Goal: Task Accomplishment & Management: Manage account settings

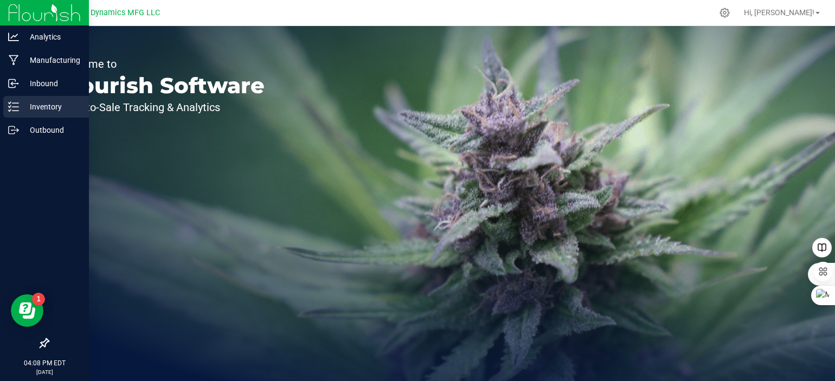
click at [11, 104] on icon at bounding box center [13, 106] width 11 height 11
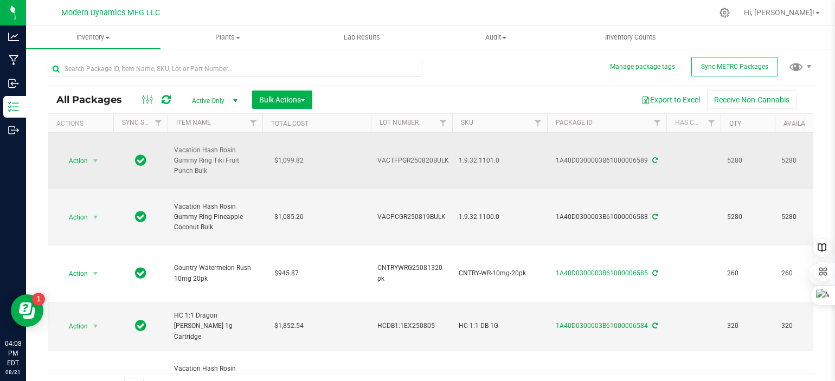
click at [655, 159] on icon at bounding box center [654, 160] width 5 height 7
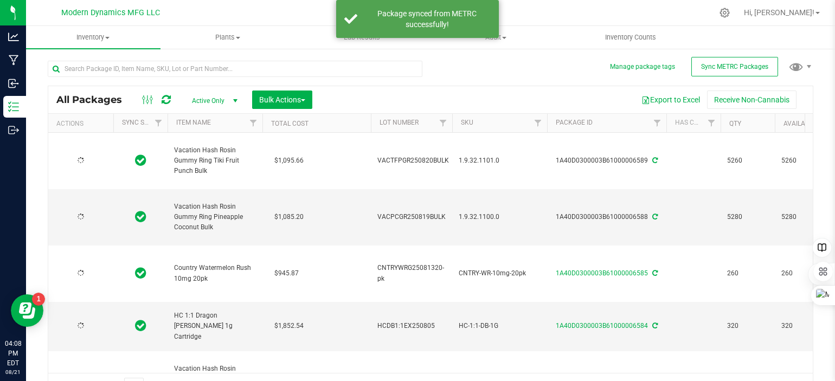
type input "[DATE]"
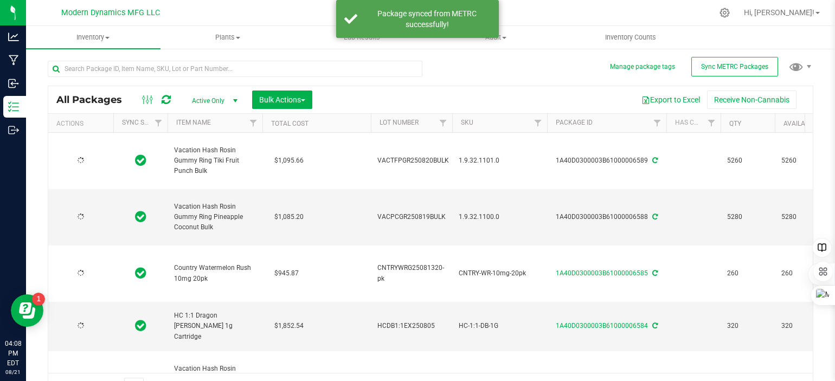
type input "[DATE]"
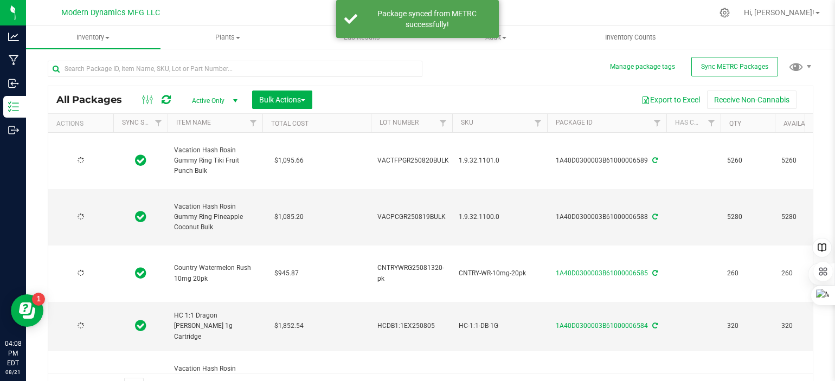
type input "[DATE]"
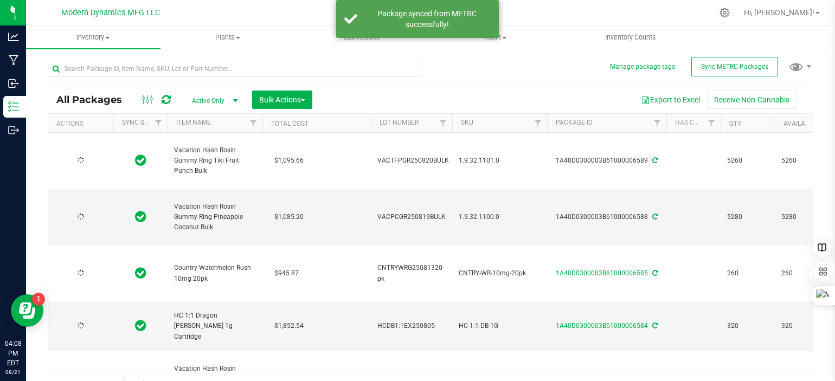
type input "[DATE]"
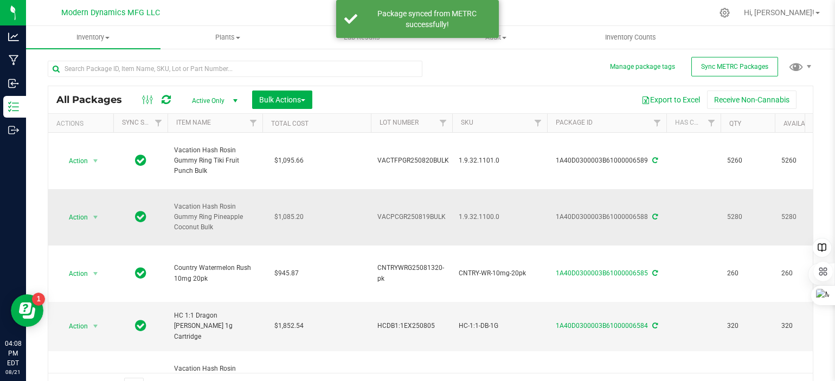
click at [654, 215] on icon at bounding box center [654, 217] width 5 height 7
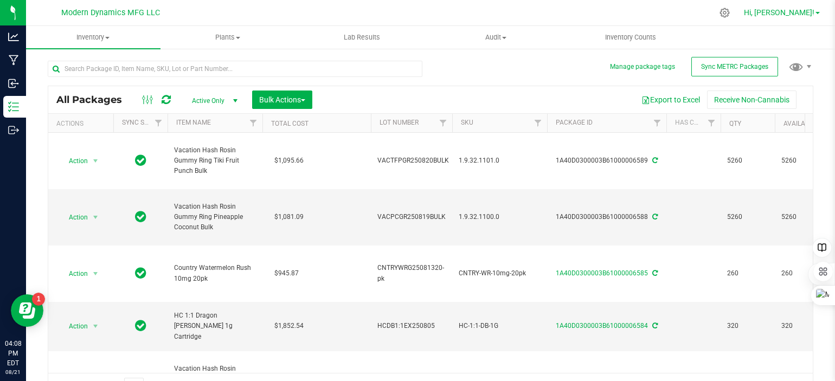
click at [816, 12] on span at bounding box center [818, 13] width 4 height 2
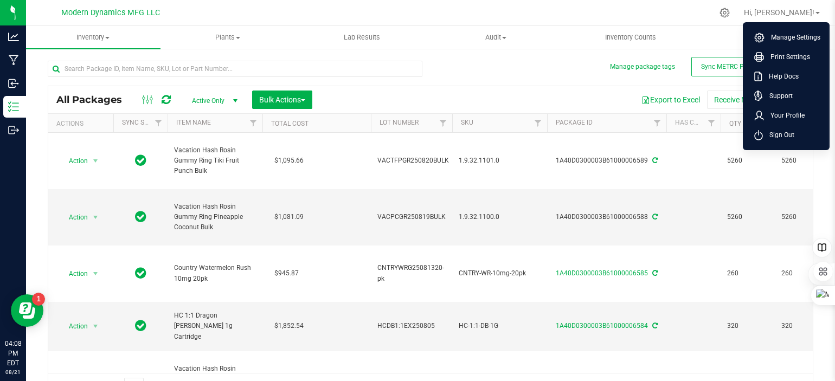
click at [510, 76] on div "All Packages Active Only Active Only Lab Samples Locked All External Internal B…" at bounding box center [431, 224] width 766 height 349
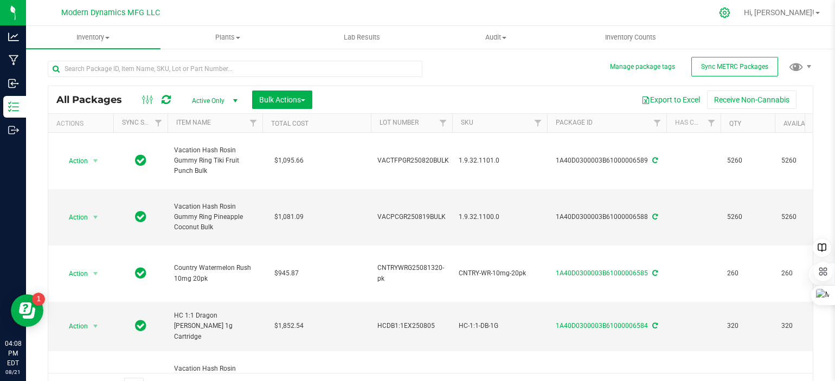
click at [730, 14] on icon at bounding box center [725, 13] width 10 height 10
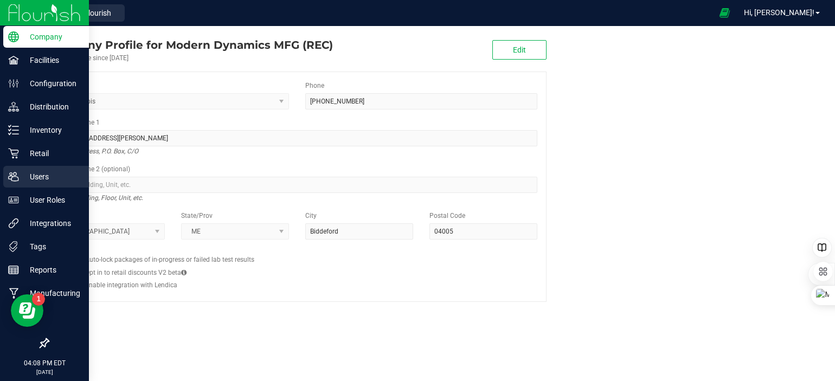
click at [14, 172] on icon at bounding box center [13, 176] width 10 height 9
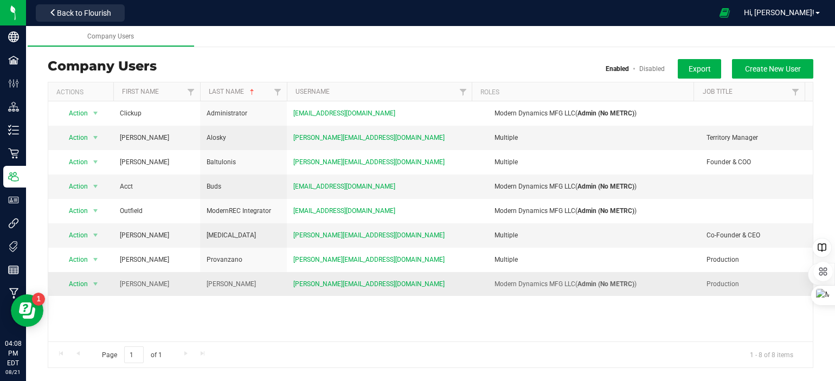
click at [595, 286] on b "Admin (No METRC)" at bounding box center [606, 284] width 57 height 8
click at [328, 285] on span "[PERSON_NAME][EMAIL_ADDRESS][DOMAIN_NAME]" at bounding box center [368, 284] width 151 height 10
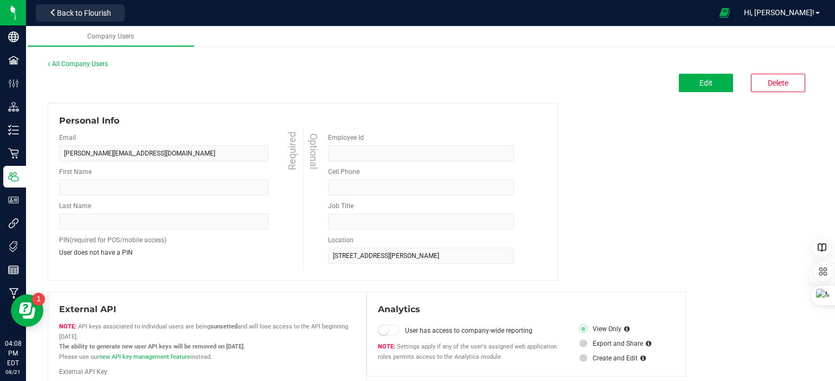
type input "[PERSON_NAME]"
type input "7634645166"
type input "Production"
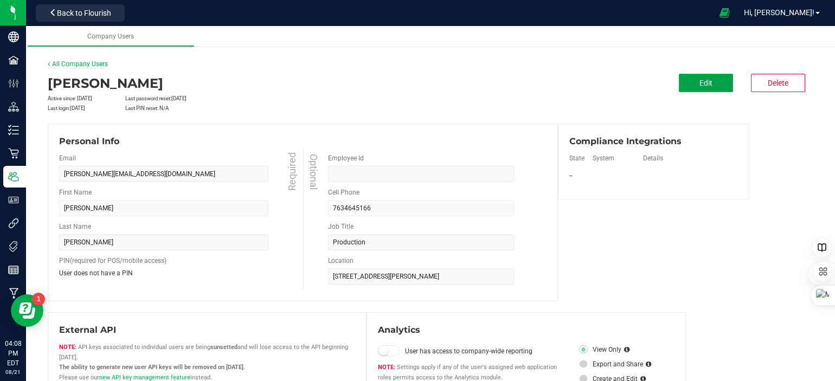
click at [701, 79] on span "Edit" at bounding box center [706, 83] width 13 height 9
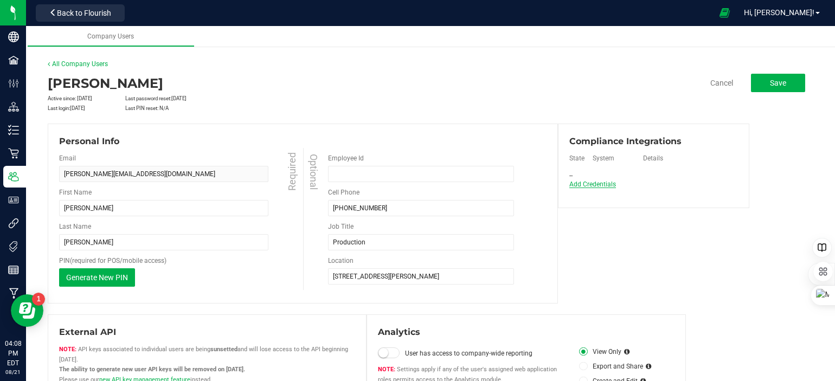
click at [601, 184] on span "Add Credentials" at bounding box center [592, 185] width 47 height 8
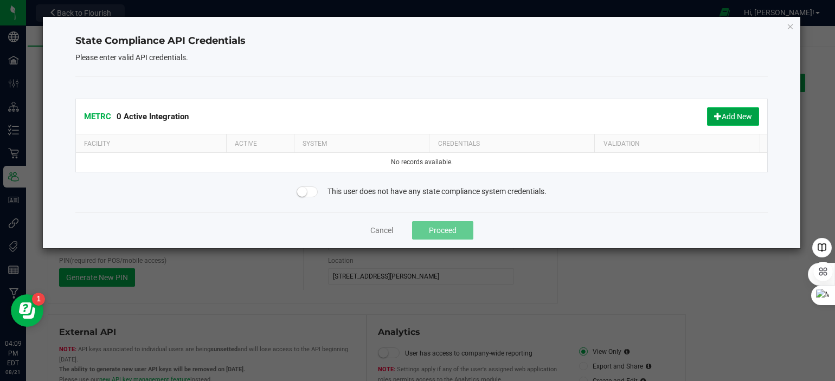
click at [733, 114] on button "Add New" at bounding box center [733, 116] width 52 height 18
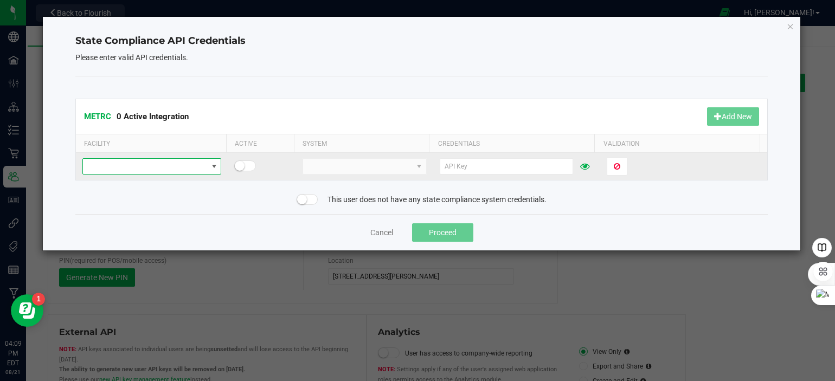
click at [181, 167] on span at bounding box center [145, 166] width 124 height 15
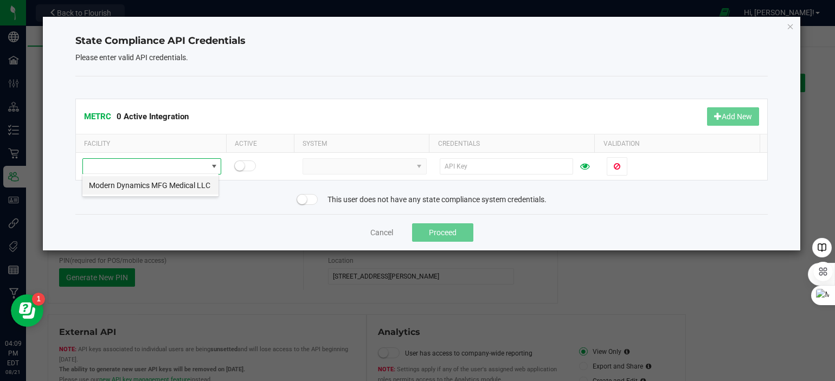
click at [175, 185] on li "Modern Dynamics MFG Medical LLC" at bounding box center [150, 185] width 136 height 18
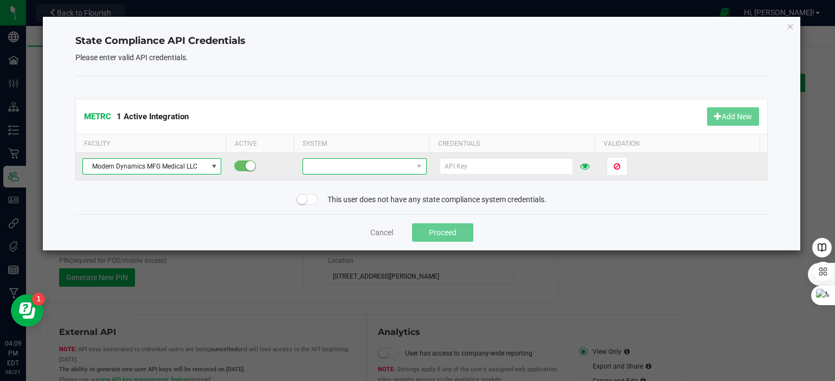
click at [370, 167] on span at bounding box center [357, 166] width 109 height 15
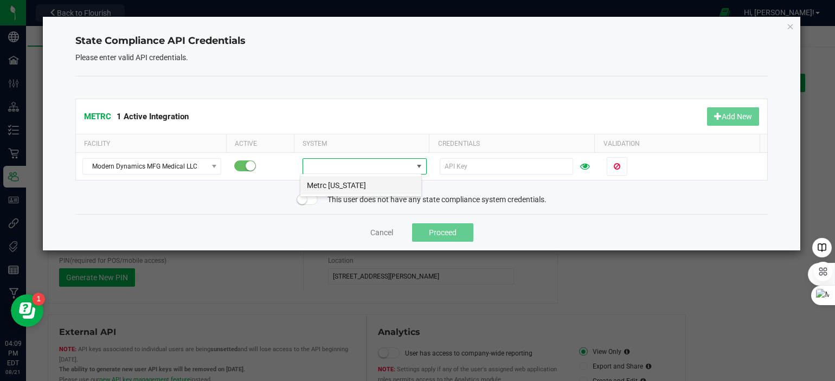
click at [362, 182] on li "Metrc [US_STATE]" at bounding box center [360, 185] width 121 height 18
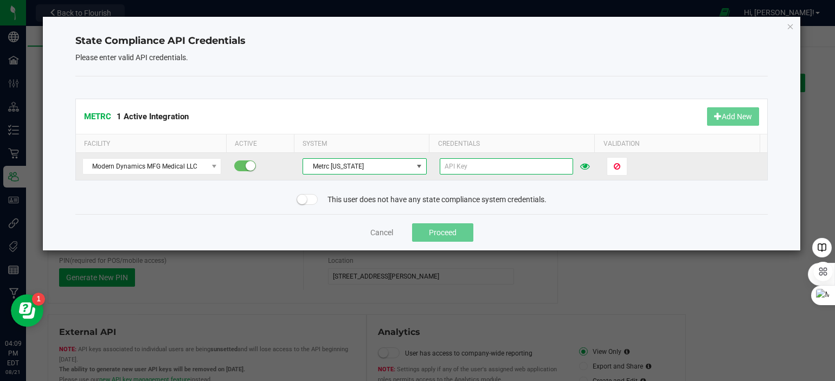
click at [466, 165] on input "text" at bounding box center [506, 166] width 133 height 16
paste input "YlGBVEFE-yOgneByycPuzfyuPSE9MNsIBkWu2wcg424-TQJN"
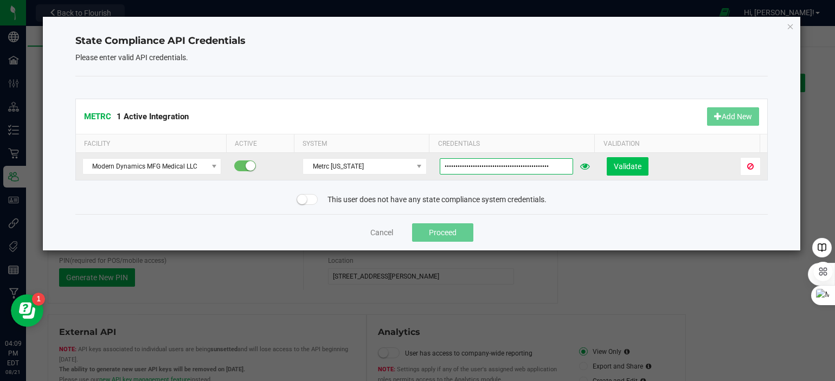
type input "YlGBVEFE-yOgneByycPuzfyuPSE9MNsIBkWu2wcg424-TQJN"
click at [628, 162] on span "Validate" at bounding box center [628, 166] width 28 height 9
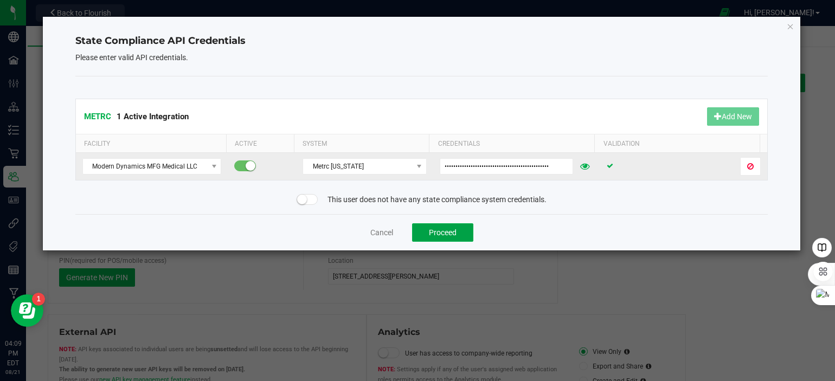
click at [442, 231] on button "Proceed" at bounding box center [442, 232] width 61 height 18
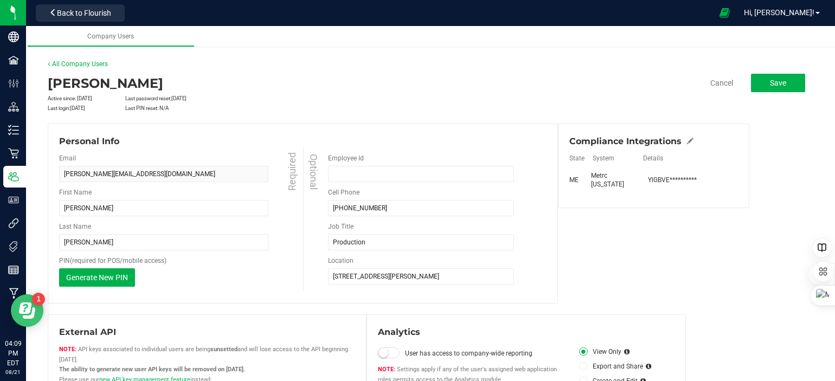
click at [26, 313] on icon "Open Resource Center" at bounding box center [25, 308] width 12 height 11
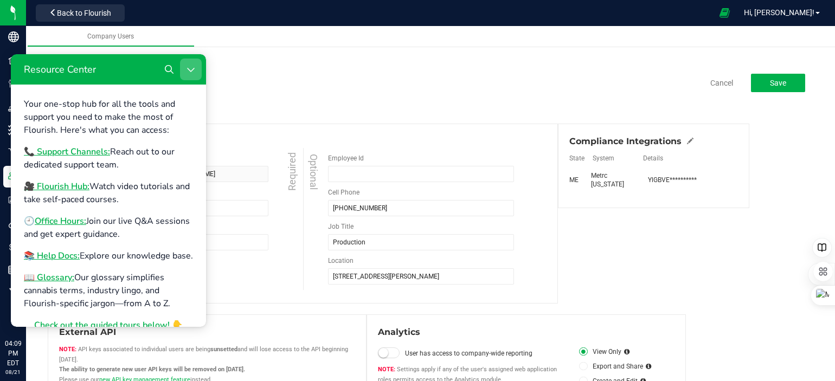
click at [195, 70] on button "Close Resource Center" at bounding box center [191, 70] width 22 height 22
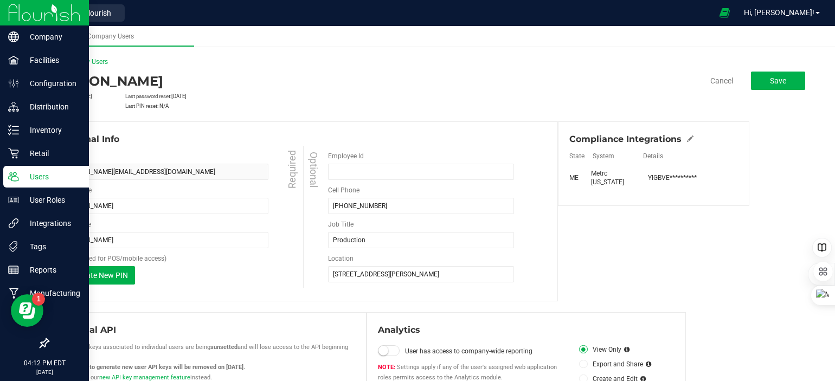
scroll to position [0, 0]
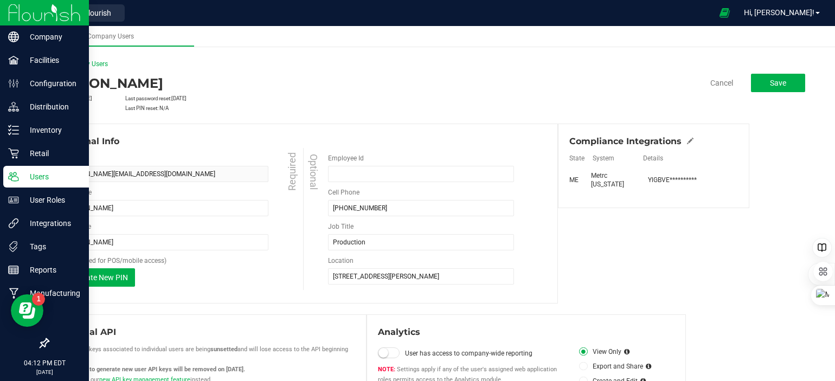
click at [7, 177] on div "Users" at bounding box center [46, 177] width 86 height 22
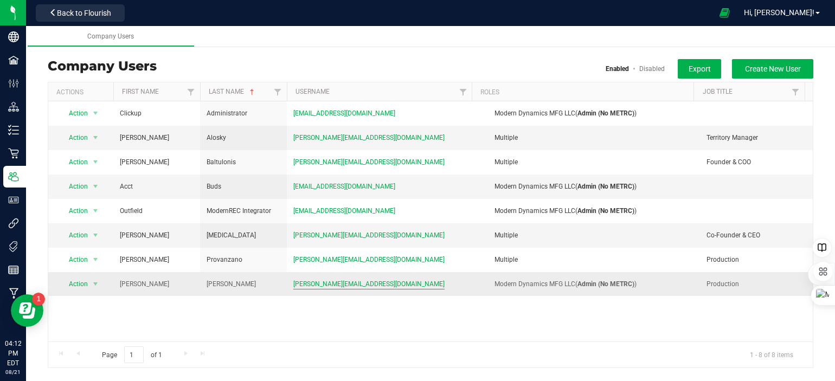
click at [323, 284] on span "[PERSON_NAME][EMAIL_ADDRESS][DOMAIN_NAME]" at bounding box center [368, 284] width 151 height 10
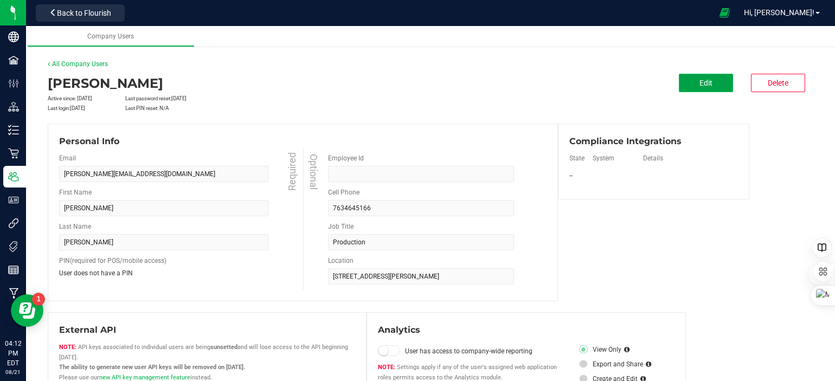
click at [707, 87] on button "Edit" at bounding box center [706, 83] width 54 height 18
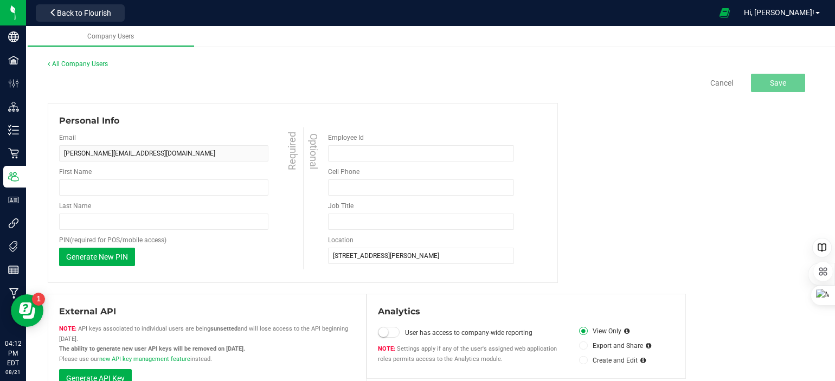
type input "[PERSON_NAME]"
type input "[PHONE_NUMBER]"
type input "Production"
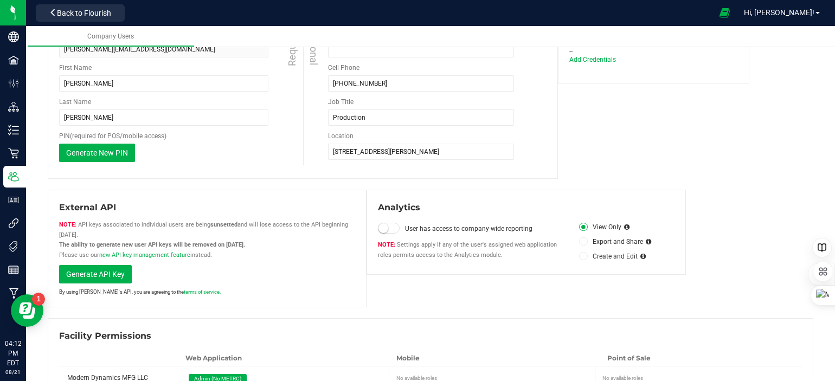
scroll to position [100, 0]
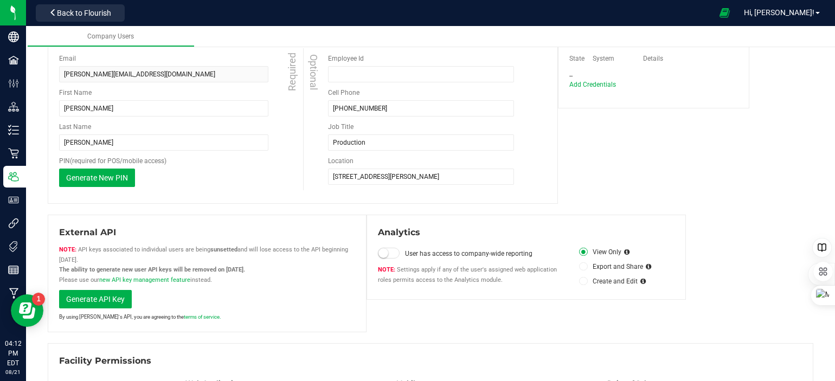
click at [395, 254] on span at bounding box center [389, 253] width 22 height 11
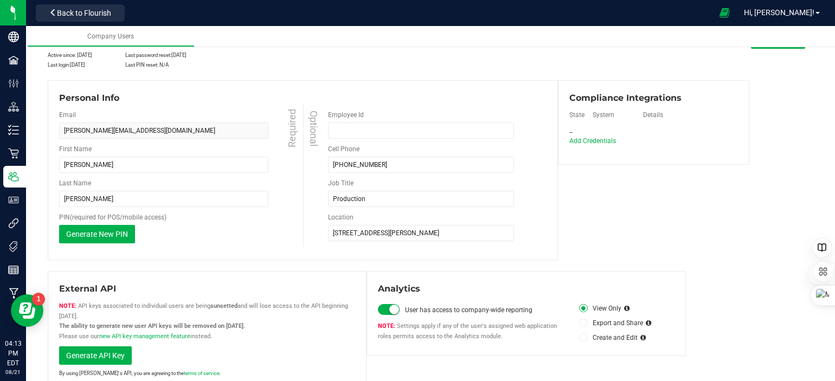
scroll to position [0, 0]
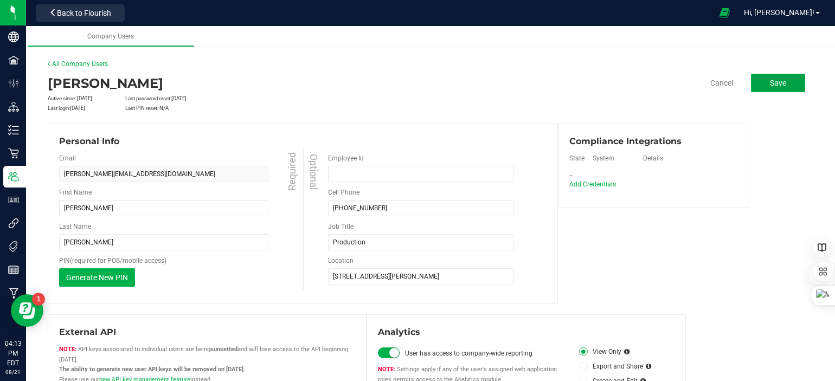
click at [770, 79] on span "Save" at bounding box center [778, 83] width 16 height 9
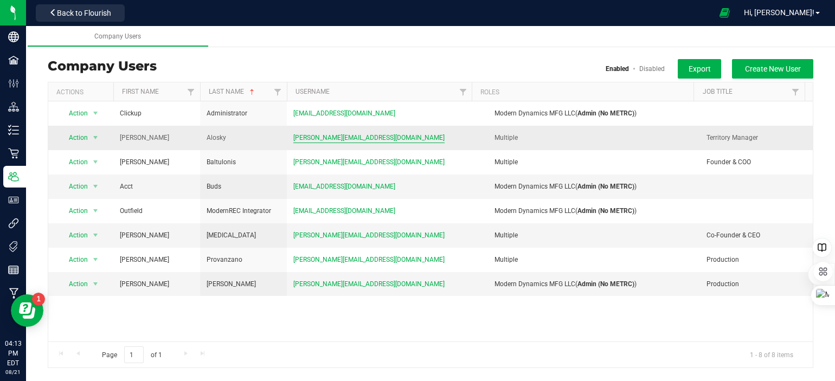
click at [351, 135] on span "[PERSON_NAME][EMAIL_ADDRESS][DOMAIN_NAME]" at bounding box center [368, 138] width 151 height 10
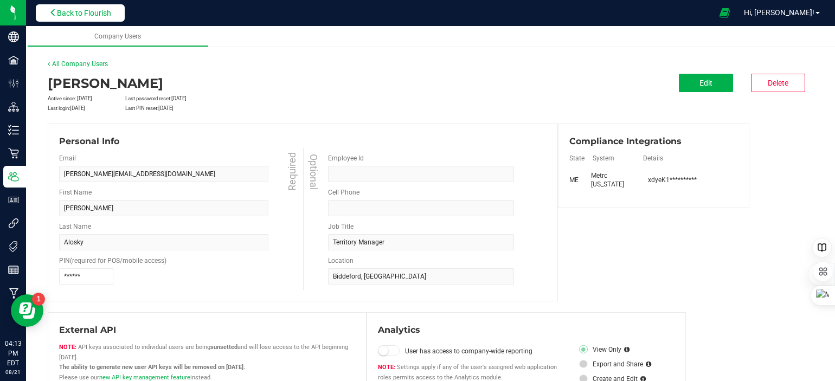
click at [63, 8] on button "Back to Flourish" at bounding box center [80, 12] width 89 height 17
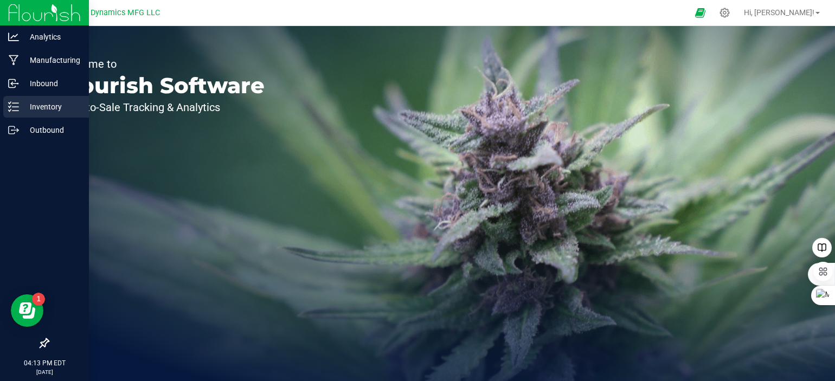
click at [15, 104] on icon at bounding box center [13, 106] width 11 height 11
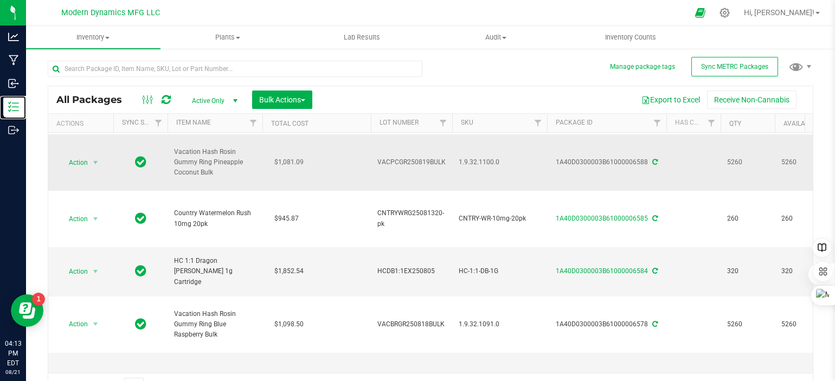
scroll to position [108, 0]
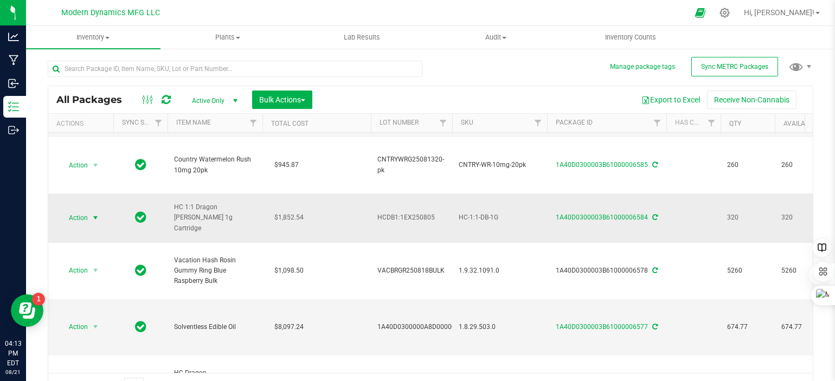
click at [95, 218] on span "select" at bounding box center [95, 218] width 9 height 9
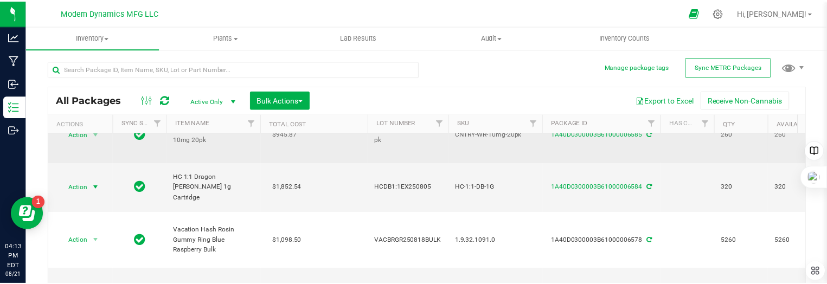
scroll to position [163, 0]
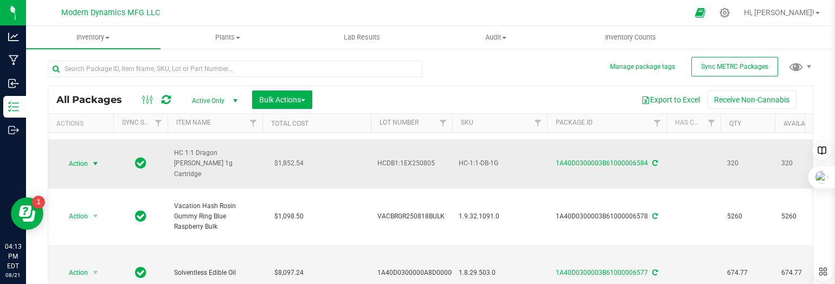
click at [92, 161] on span "select" at bounding box center [95, 163] width 9 height 9
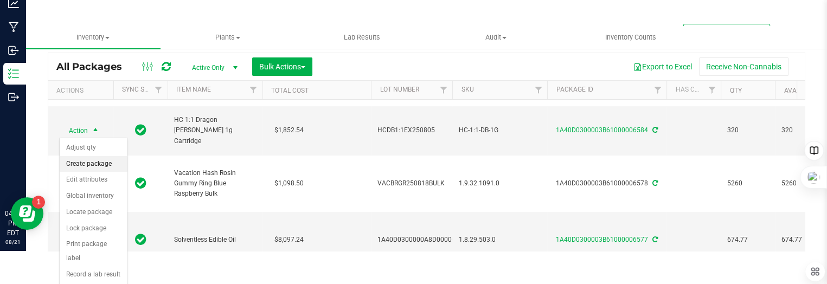
scroll to position [0, 0]
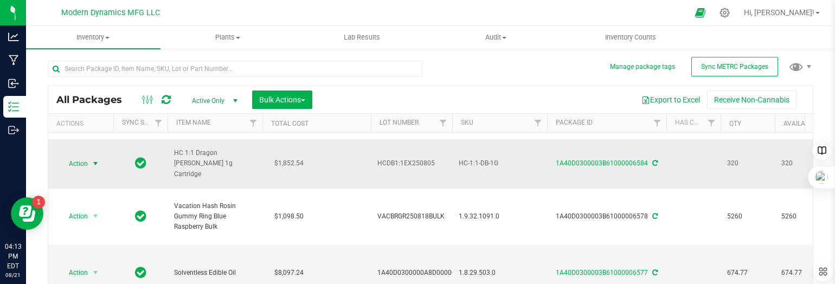
click at [94, 160] on span "select" at bounding box center [95, 163] width 9 height 9
click at [98, 161] on span "select" at bounding box center [95, 163] width 9 height 9
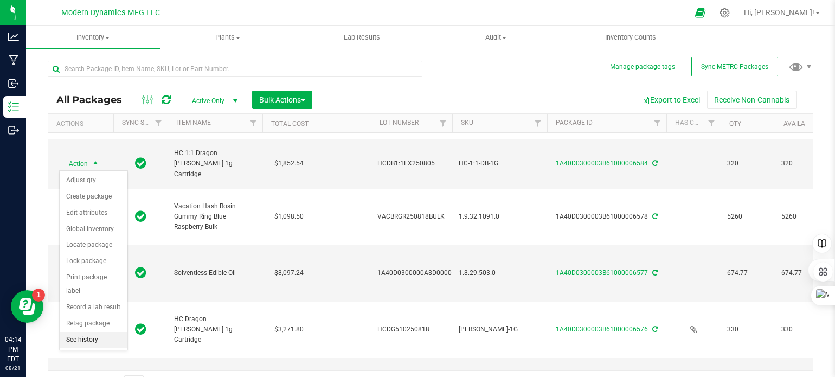
click at [92, 332] on li "See history" at bounding box center [94, 340] width 68 height 16
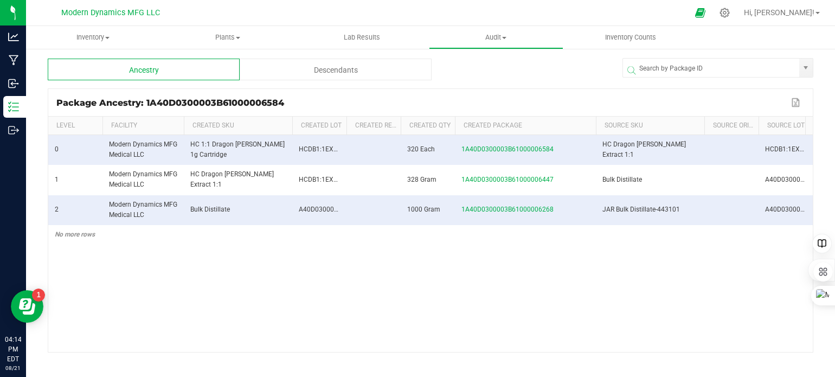
click at [593, 130] on span at bounding box center [594, 206] width 3 height 178
click at [525, 180] on span "1A40D0300003B61000006447" at bounding box center [508, 180] width 92 height 8
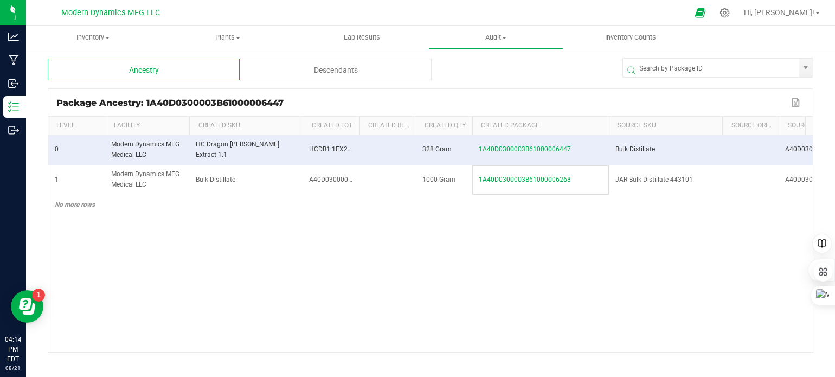
click at [607, 130] on span at bounding box center [607, 206] width 3 height 178
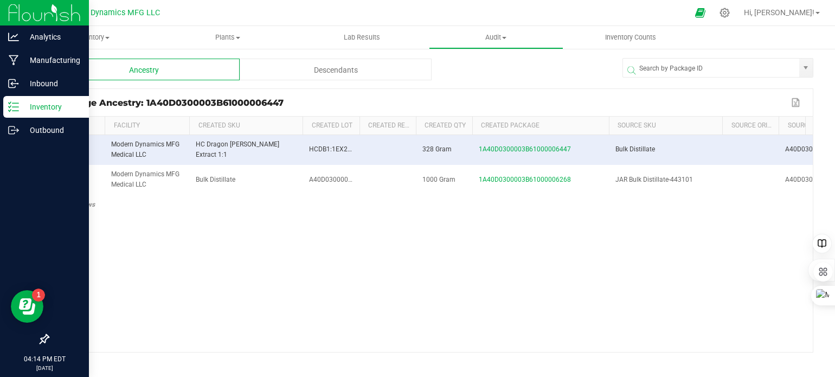
click at [12, 106] on icon at bounding box center [13, 106] width 11 height 11
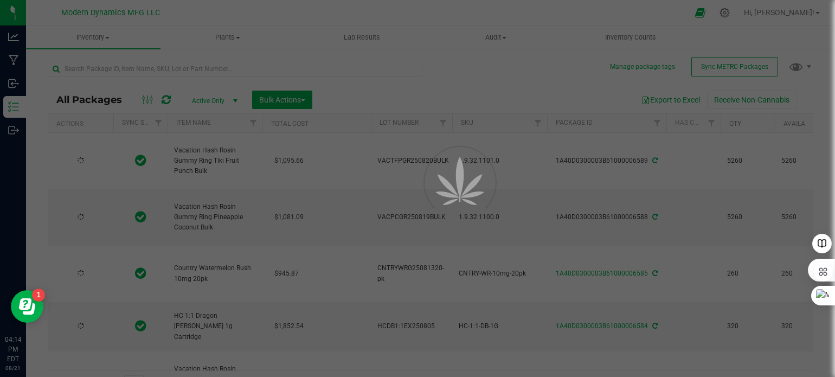
click at [104, 63] on div at bounding box center [417, 188] width 835 height 377
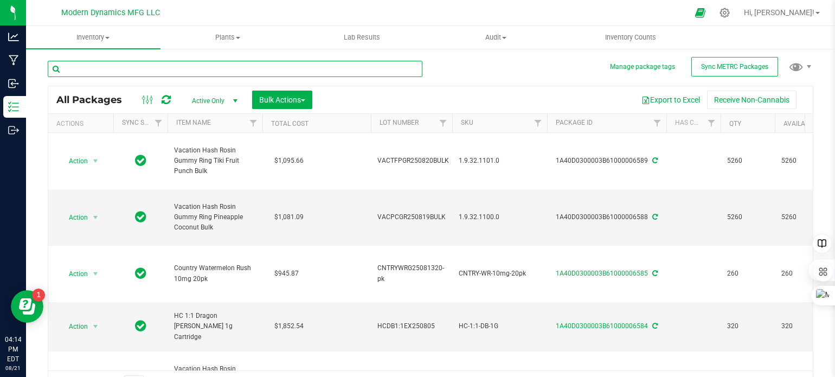
click at [101, 65] on input "text" at bounding box center [235, 69] width 375 height 16
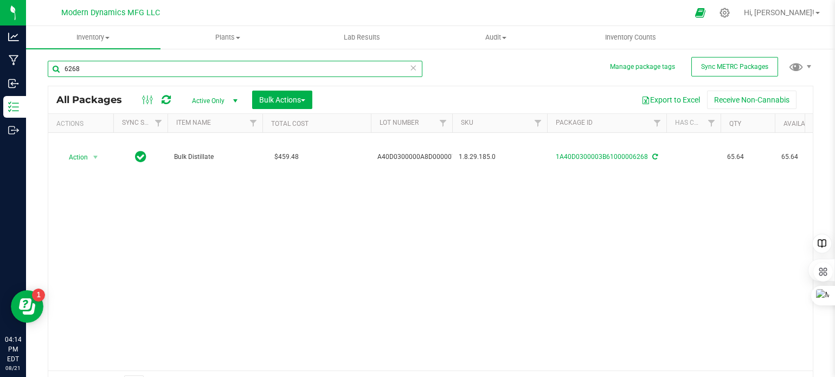
type input "6268"
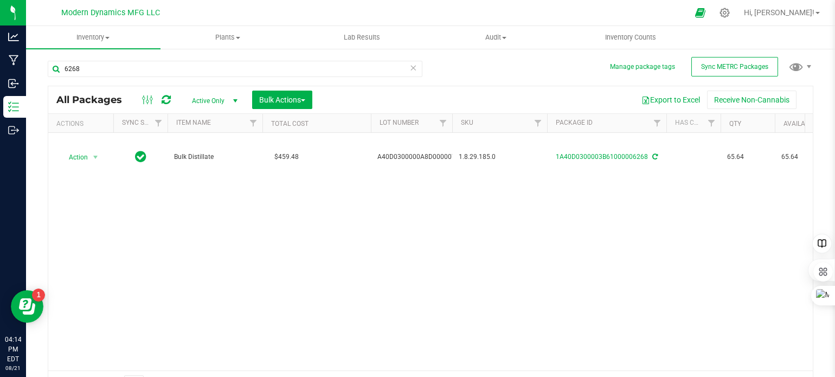
click at [235, 100] on span "select" at bounding box center [235, 101] width 9 height 9
click at [216, 163] on li "All" at bounding box center [212, 167] width 59 height 16
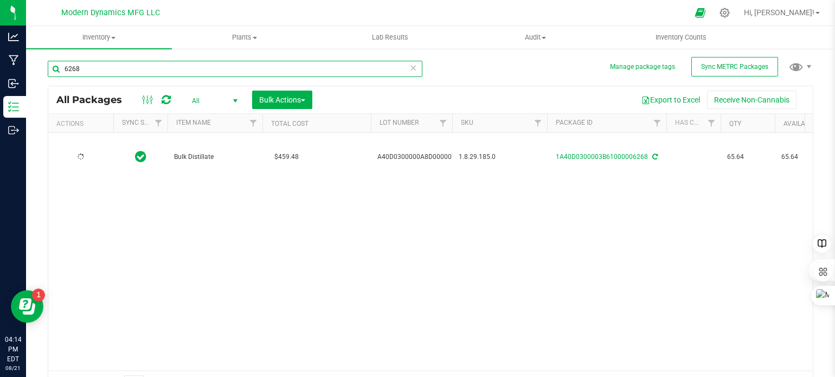
click at [116, 68] on input "6268" at bounding box center [235, 69] width 375 height 16
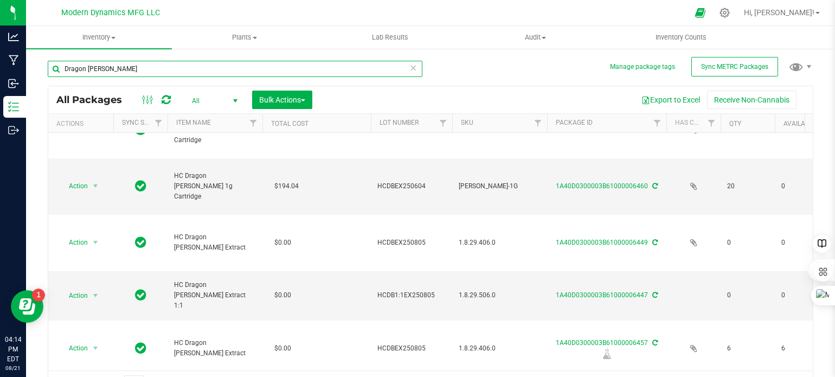
scroll to position [163, 0]
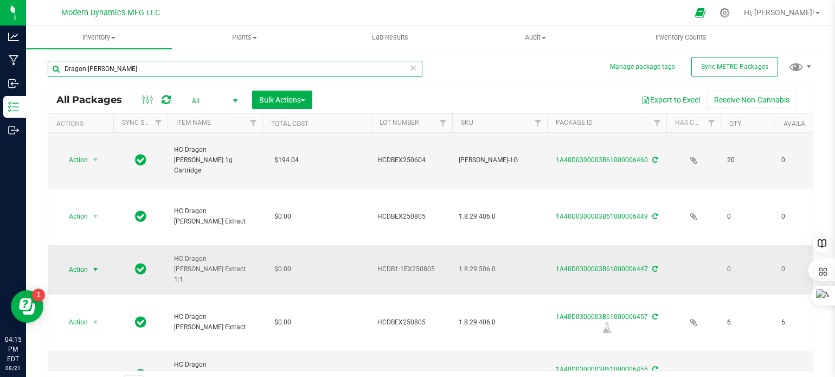
type input "Dragon [PERSON_NAME]"
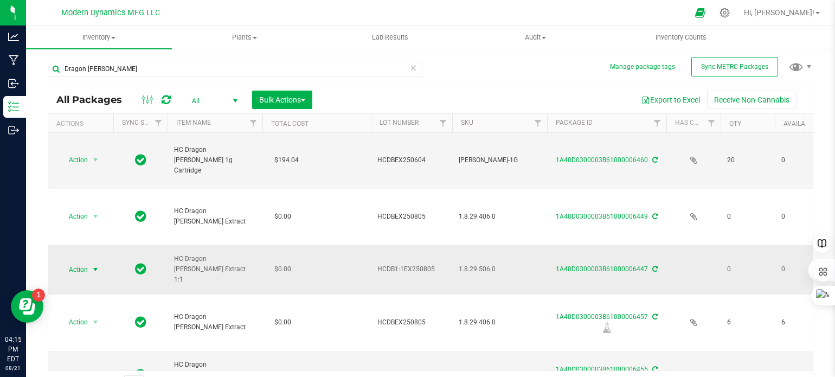
click at [97, 268] on span "select" at bounding box center [95, 269] width 9 height 9
click at [88, 344] on li "Print package label" at bounding box center [94, 358] width 68 height 30
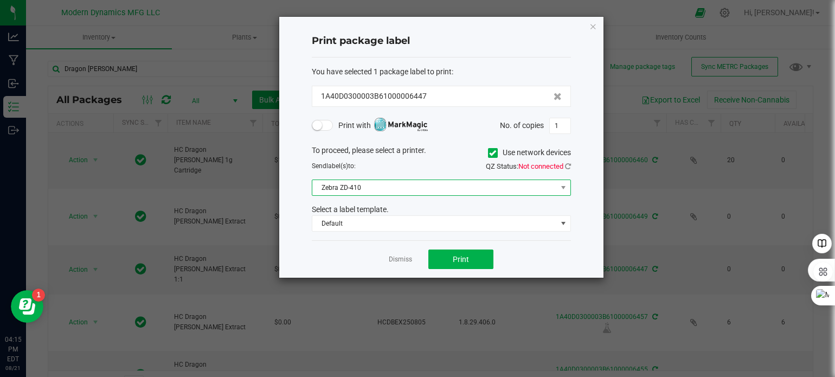
click at [379, 188] on span "Zebra ZD-410" at bounding box center [434, 187] width 245 height 15
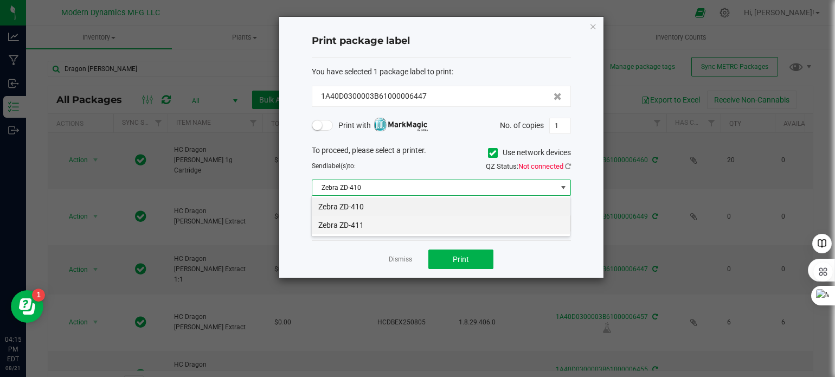
click at [361, 219] on li "Zebra ZD-411" at bounding box center [441, 225] width 258 height 18
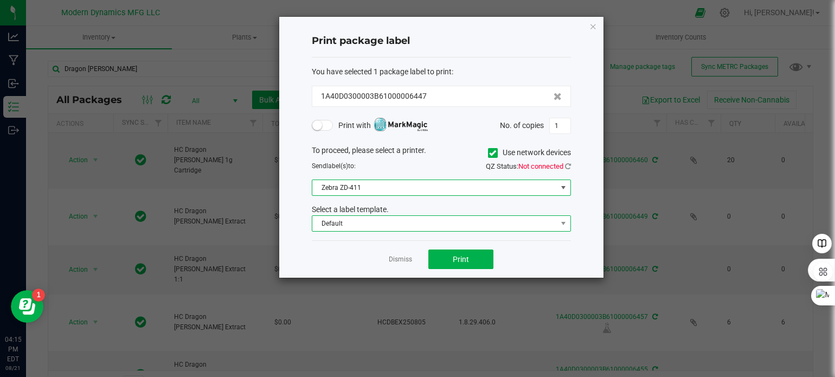
click at [382, 221] on span "Default" at bounding box center [434, 223] width 245 height 15
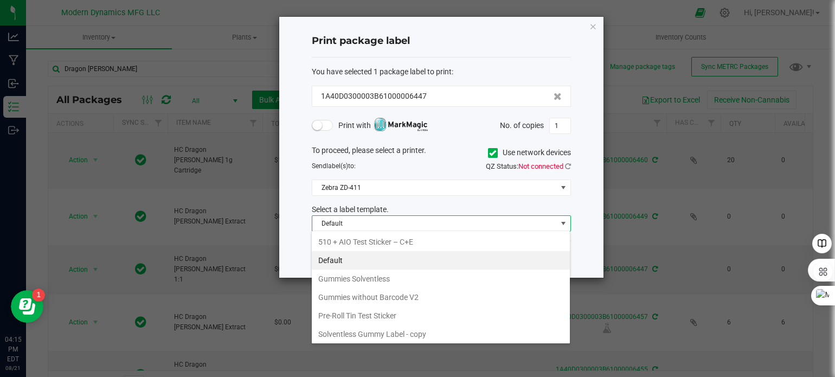
scroll to position [0, 0]
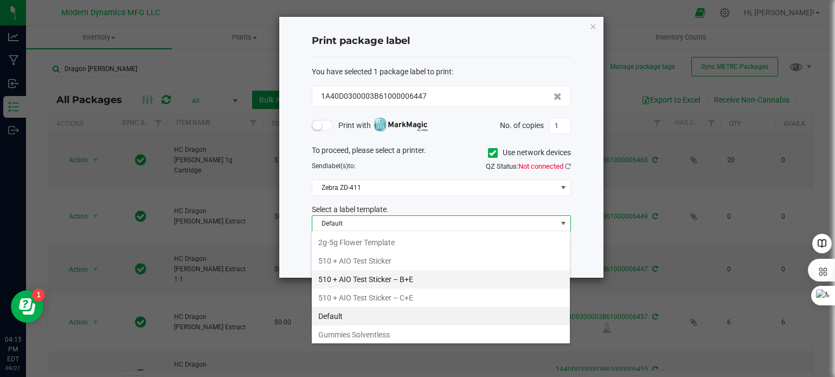
click at [408, 277] on li "510 + AIO Test Sticker – B+E" at bounding box center [441, 279] width 258 height 18
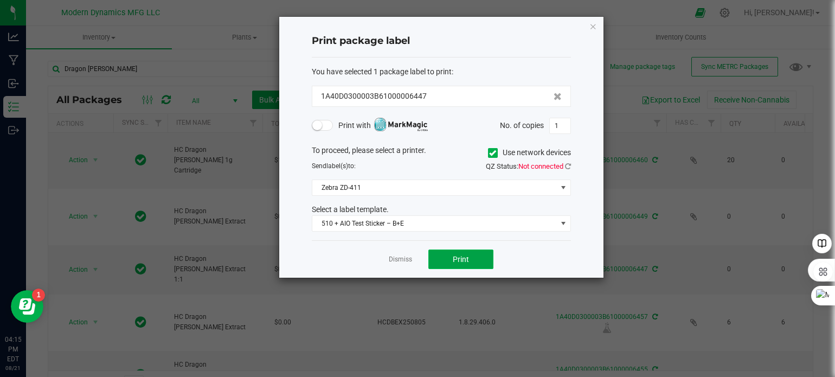
click at [469, 258] on button "Print" at bounding box center [460, 259] width 65 height 20
click at [596, 27] on icon "button" at bounding box center [594, 26] width 8 height 13
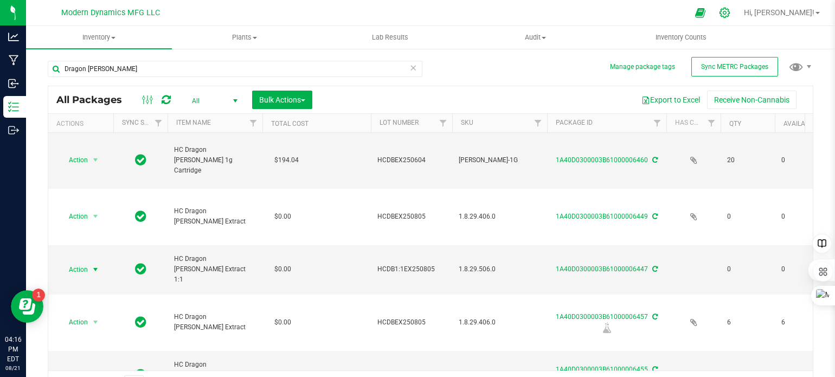
click at [730, 14] on icon at bounding box center [725, 13] width 10 height 10
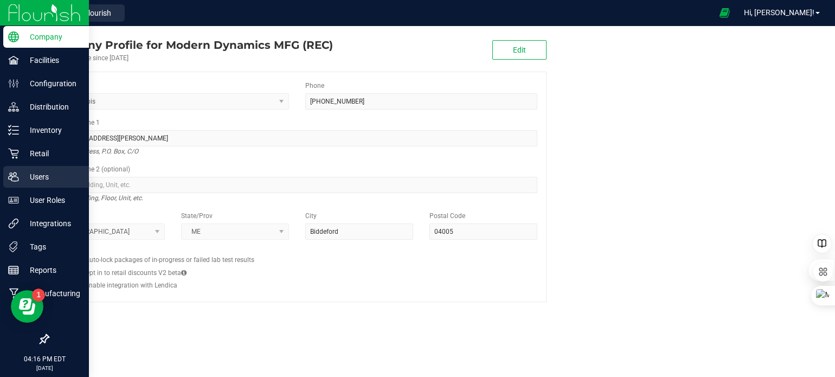
click at [12, 172] on icon at bounding box center [13, 176] width 11 height 11
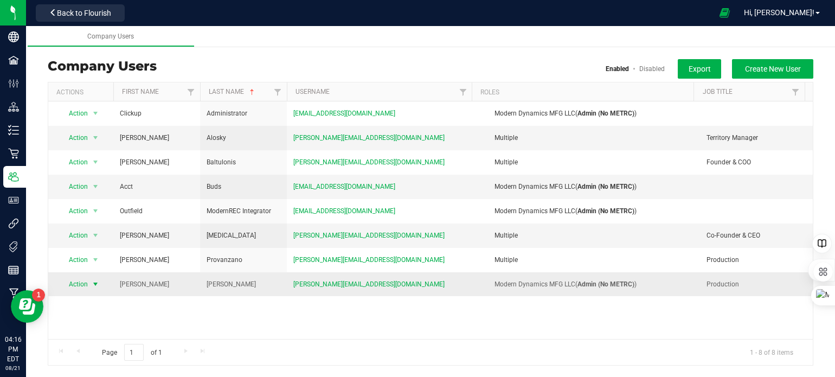
click at [97, 283] on span "select" at bounding box center [95, 284] width 9 height 9
click at [80, 329] on li "Edit user" at bounding box center [89, 334] width 59 height 16
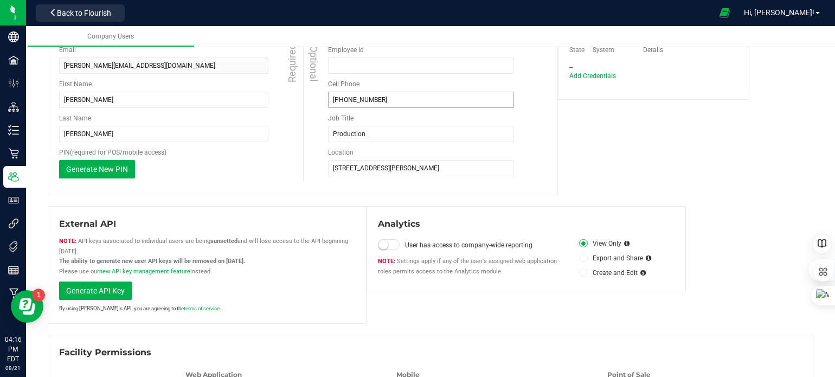
scroll to position [158, 0]
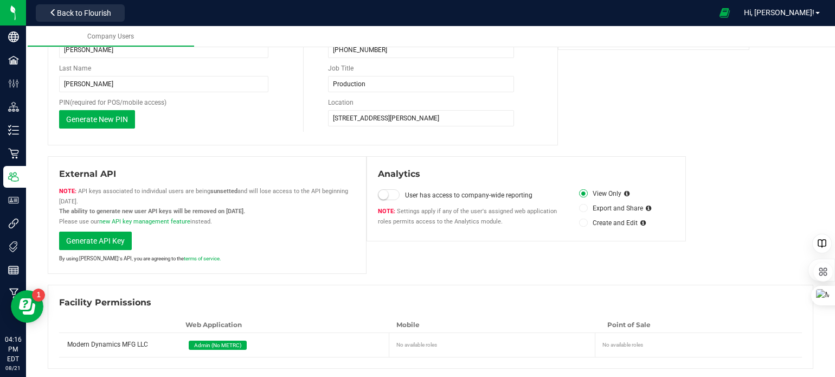
click at [581, 208] on icon at bounding box center [583, 208] width 4 height 0
click at [0, 0] on input "Export and Share" at bounding box center [0, 0] width 0 height 0
click at [581, 194] on icon at bounding box center [583, 194] width 4 height 0
click at [0, 0] on input "View Only" at bounding box center [0, 0] width 0 height 0
click at [389, 195] on span at bounding box center [389, 194] width 22 height 11
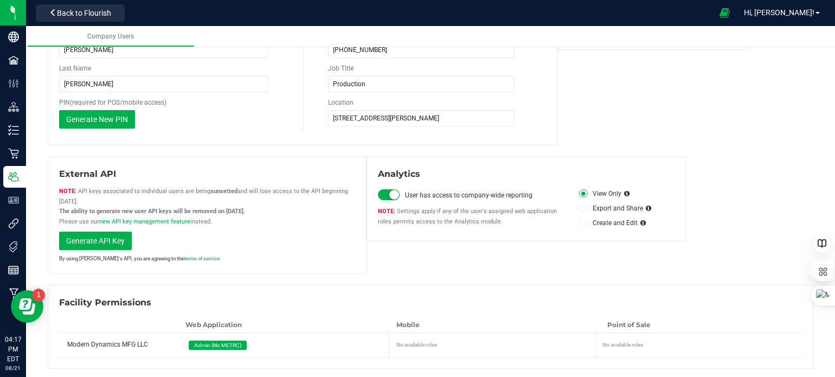
click at [581, 208] on icon at bounding box center [583, 208] width 4 height 0
click at [0, 0] on input "Export and Share" at bounding box center [0, 0] width 0 height 0
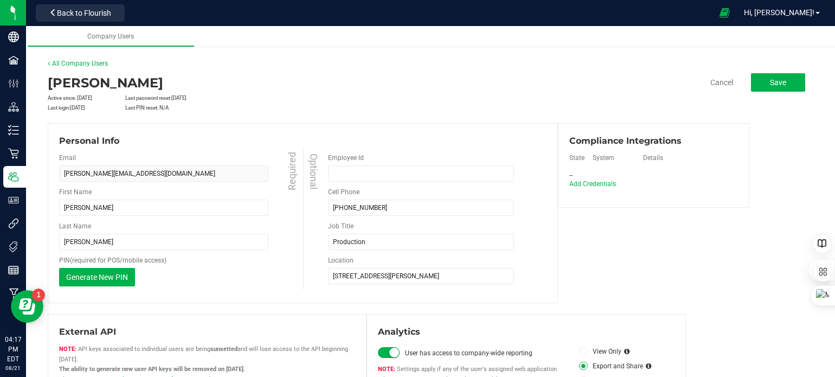
scroll to position [0, 0]
click at [781, 80] on button "Save" at bounding box center [778, 83] width 54 height 18
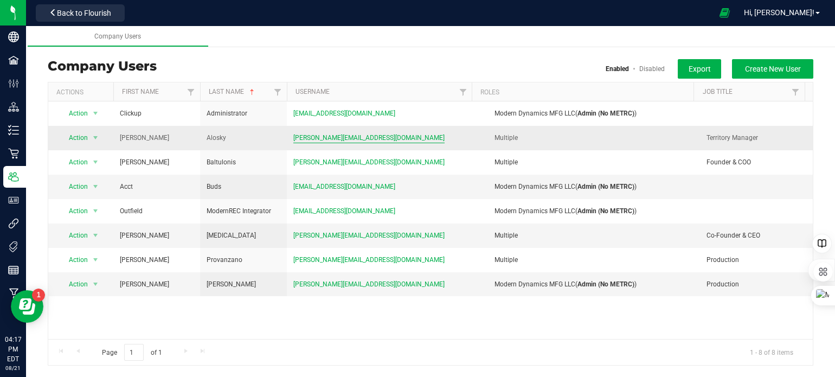
click at [321, 138] on span "[PERSON_NAME][EMAIL_ADDRESS][DOMAIN_NAME]" at bounding box center [368, 138] width 151 height 10
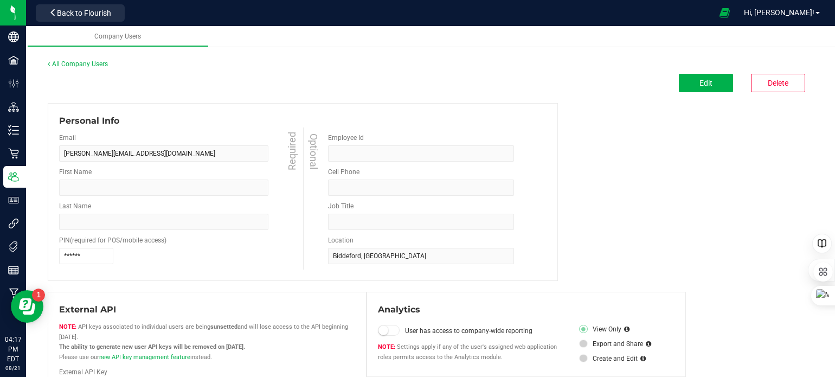
type input "[PERSON_NAME]"
type input "Alosky"
type input "Territory Manager"
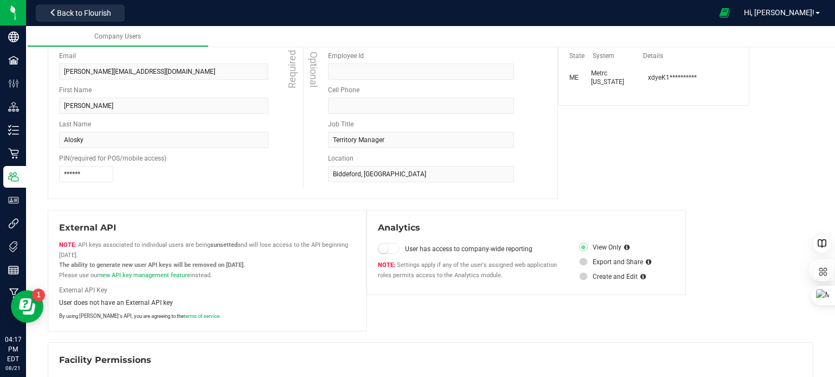
scroll to position [52, 0]
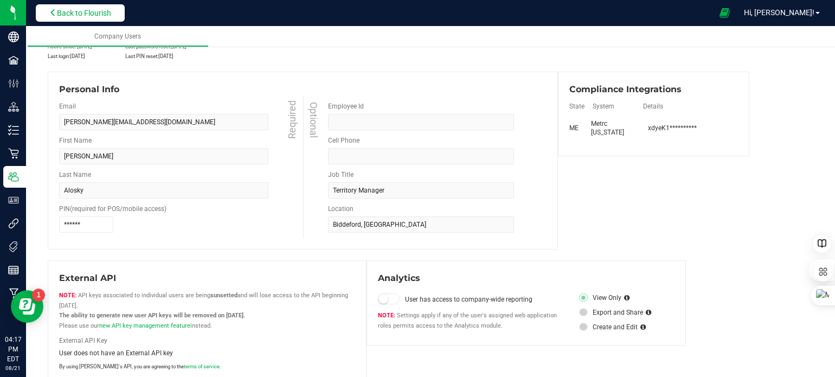
click at [54, 16] on icon at bounding box center [53, 13] width 8 height 8
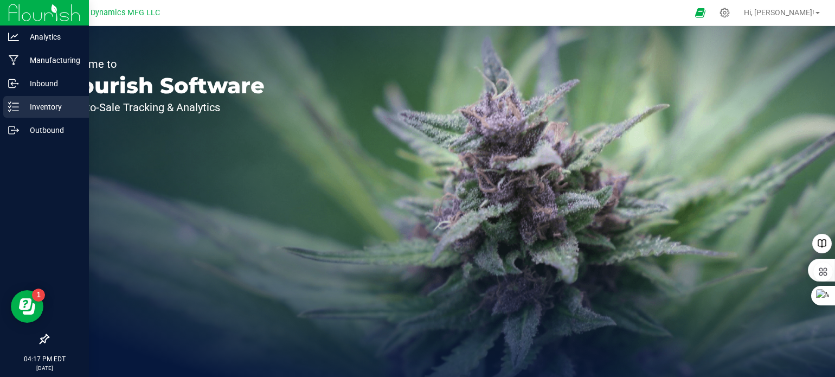
click at [13, 110] on icon at bounding box center [13, 106] width 11 height 11
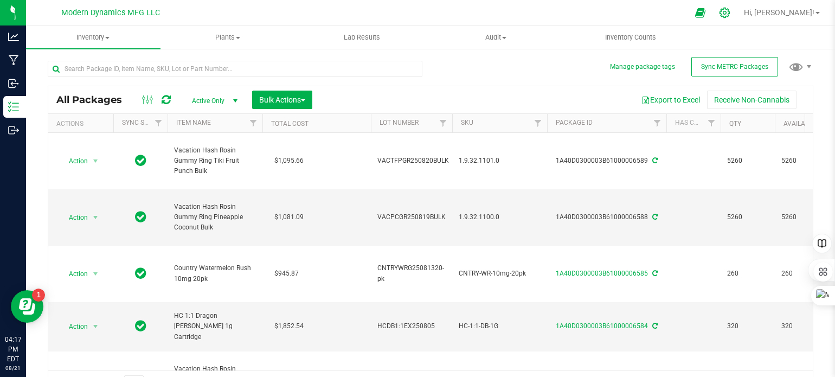
click at [731, 15] on icon at bounding box center [724, 12] width 11 height 11
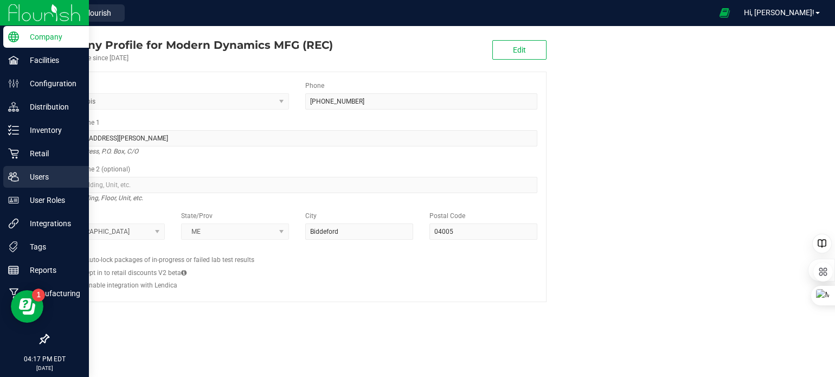
click at [28, 175] on p "Users" at bounding box center [51, 176] width 65 height 13
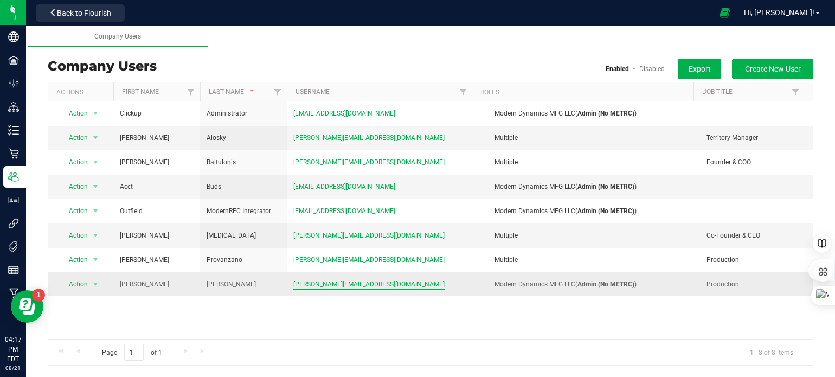
click at [329, 282] on span "[PERSON_NAME][EMAIL_ADDRESS][DOMAIN_NAME]" at bounding box center [368, 284] width 151 height 10
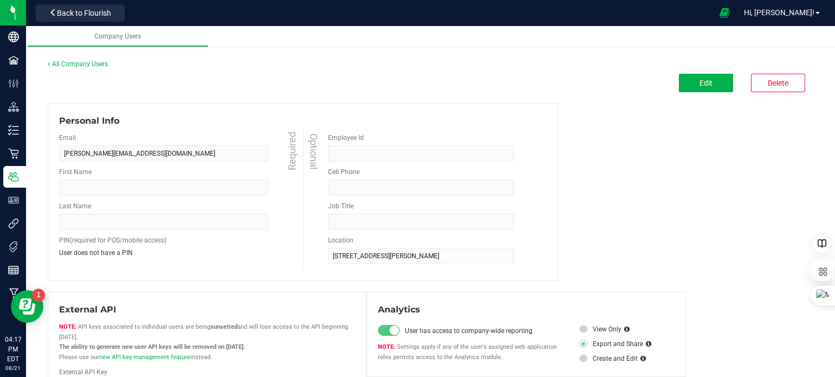
type input "[PERSON_NAME]"
type input "7634645166"
type input "Production"
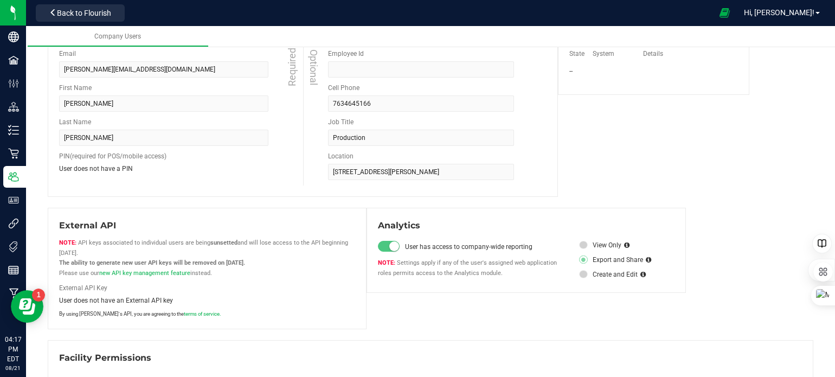
scroll to position [161, 0]
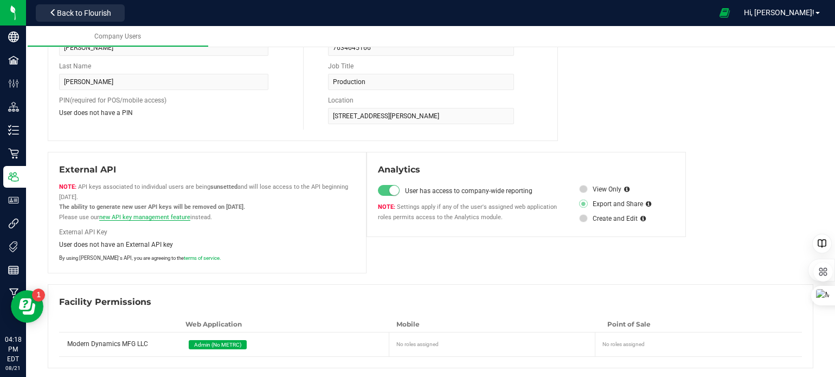
click at [154, 216] on link "new API key management feature" at bounding box center [144, 217] width 91 height 7
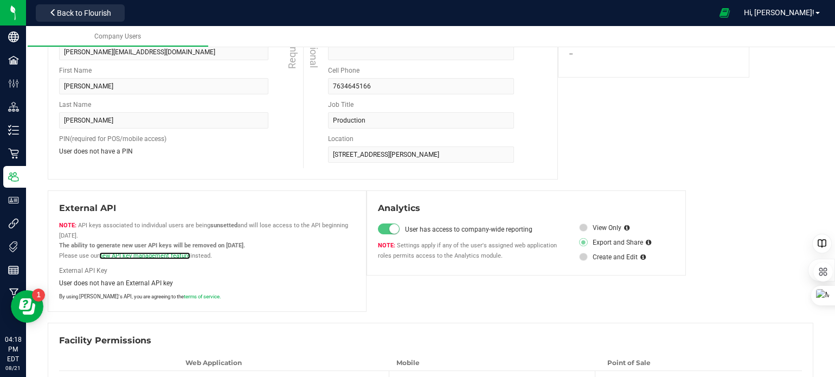
scroll to position [0, 0]
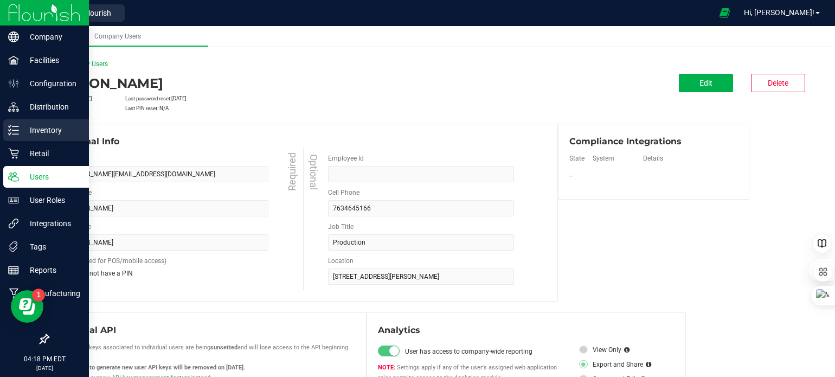
click at [8, 127] on icon at bounding box center [13, 130] width 11 height 11
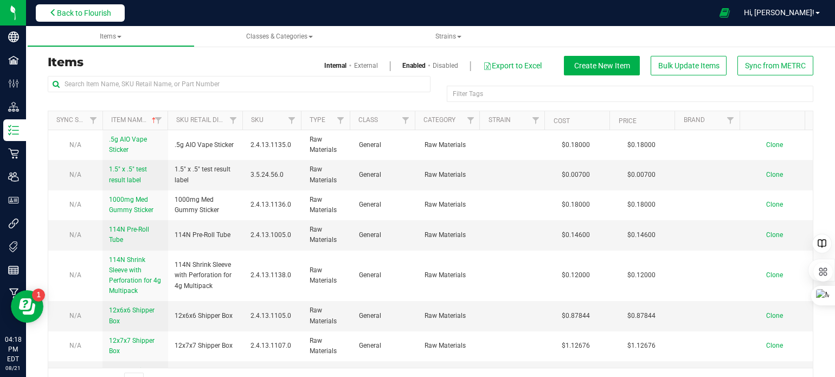
click at [57, 14] on span "Back to Flourish" at bounding box center [84, 13] width 54 height 9
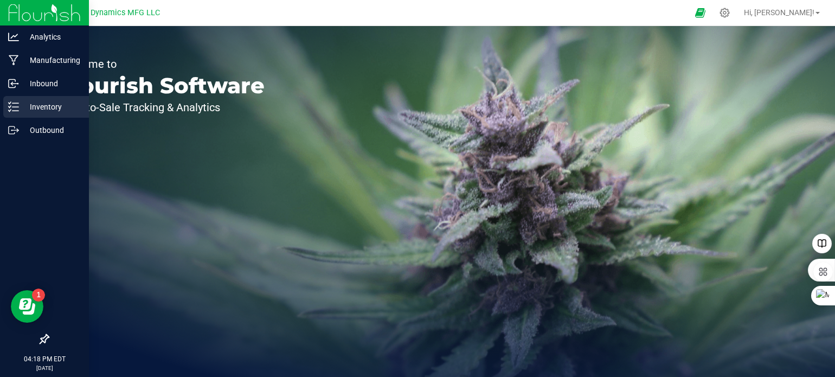
click at [22, 104] on p "Inventory" at bounding box center [51, 106] width 65 height 13
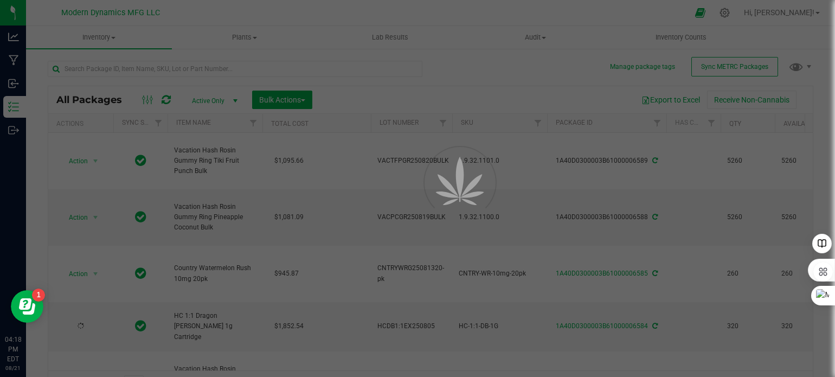
click at [703, 72] on div at bounding box center [417, 188] width 835 height 377
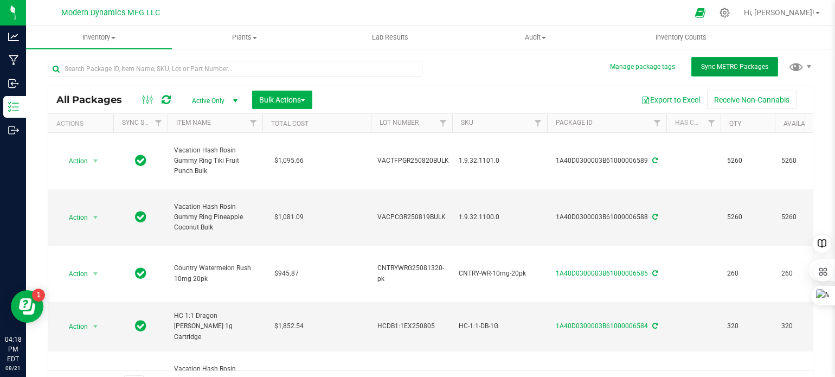
click at [705, 69] on span "Sync METRC Packages" at bounding box center [734, 67] width 67 height 8
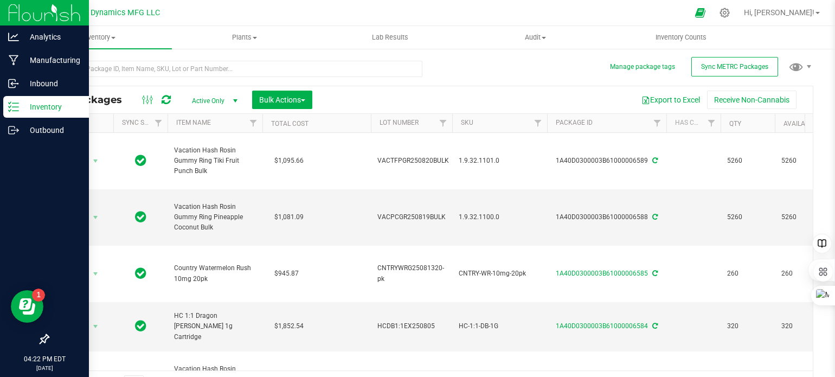
click at [12, 111] on line at bounding box center [15, 111] width 6 height 0
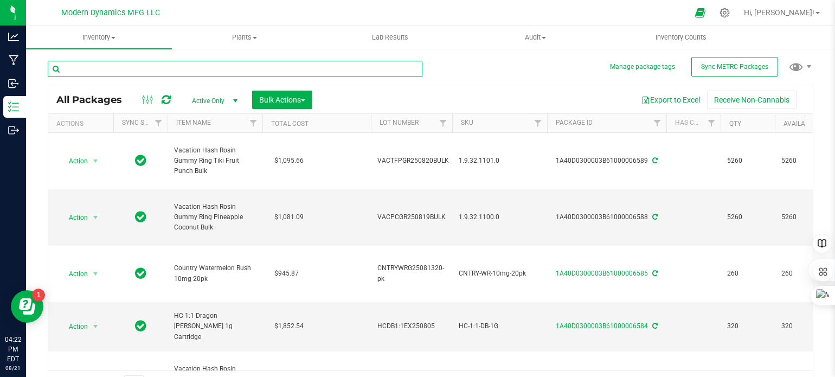
click at [152, 69] on input "text" at bounding box center [235, 69] width 375 height 16
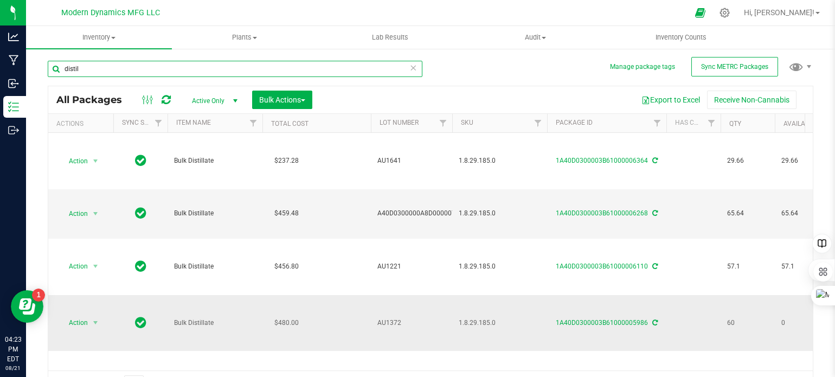
type input "distil"
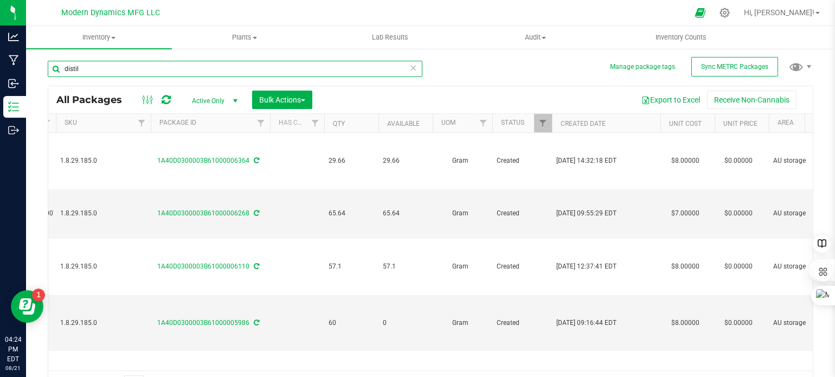
scroll to position [0, 399]
